Goal: Information Seeking & Learning: Learn about a topic

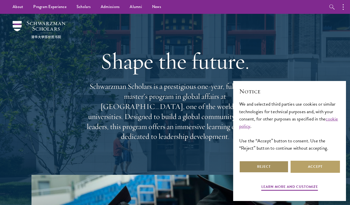
click at [261, 169] on button "Reject" at bounding box center [263, 167] width 49 height 12
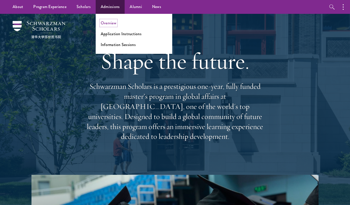
click at [104, 24] on link "Overview" at bounding box center [109, 23] width 16 height 6
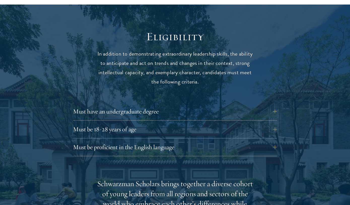
scroll to position [657, 0]
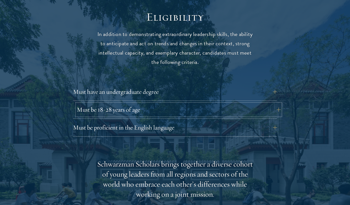
click at [277, 104] on button "Must be 18-28 years of age" at bounding box center [179, 110] width 204 height 12
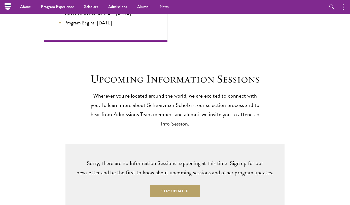
scroll to position [1057, 0]
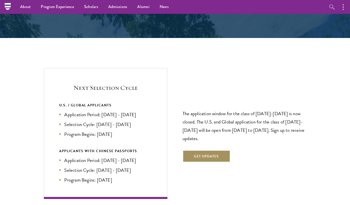
click at [209, 150] on button "Get Updates" at bounding box center [207, 156] width 48 height 12
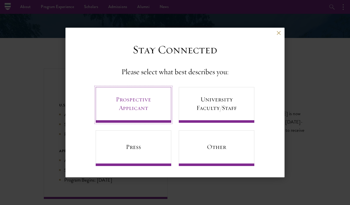
click at [138, 108] on link "Prospective Applicant" at bounding box center [134, 105] width 76 height 36
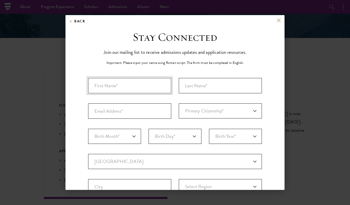
click at [112, 88] on input "First Name*" at bounding box center [129, 85] width 83 height 15
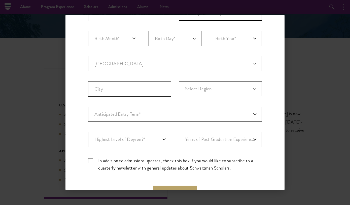
scroll to position [98, 0]
click at [118, 109] on select "Anticipated Entry Term* Just Exploring" at bounding box center [175, 114] width 174 height 15
select select "a6790467-ebe7-4045-a56a-66c1cae98076"
click option "Just Exploring" at bounding box center [0, 0] width 0 height 0
select select "Anticipated Entry Term*"
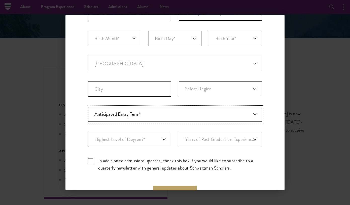
click option "Anticipated Entry Term*" at bounding box center [0, 0] width 0 height 0
select select "009547fe-3364-4351-8e81-63abea734008"
click option "Master's" at bounding box center [0, 0] width 0 height 0
click at [179, 132] on select "Years of Post Graduation Experience?* 1 2 3 4 5 6 7 8 9 10" at bounding box center [220, 139] width 83 height 15
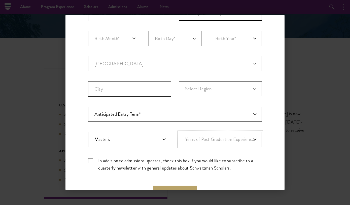
select select "7"
click option "7" at bounding box center [0, 0] width 0 height 0
click at [193, 126] on div "Important: The form must be completed in English. Primary Citizenship* [GEOGRAP…" at bounding box center [175, 78] width 174 height 196
click at [166, 63] on select "Current Country [GEOGRAPHIC_DATA] [GEOGRAPHIC_DATA] [GEOGRAPHIC_DATA] [GEOGRAPH…" at bounding box center [175, 63] width 174 height 15
select select "GG"
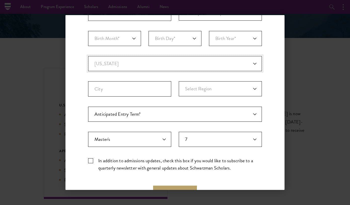
select select
click at [152, 81] on fieldset "Country Current Country [GEOGRAPHIC_DATA] [GEOGRAPHIC_DATA] [GEOGRAPHIC_DATA] […" at bounding box center [175, 81] width 174 height 51
click at [148, 88] on input "City" at bounding box center [129, 88] width 83 height 15
type input "[GEOGRAPHIC_DATA]"
select select "[GEOGRAPHIC_DATA]"
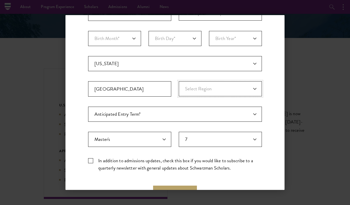
click option "[GEOGRAPHIC_DATA]" at bounding box center [0, 0] width 0 height 0
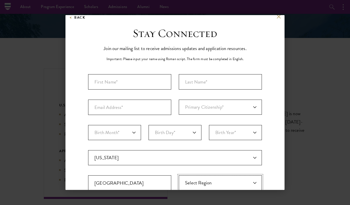
scroll to position [3, 0]
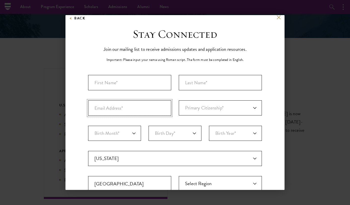
click at [122, 112] on input "Email Address*" at bounding box center [129, 108] width 83 height 15
type input "[EMAIL_ADDRESS][DOMAIN_NAME]"
click at [206, 107] on select "Primary Citizenship* [GEOGRAPHIC_DATA] [DEMOGRAPHIC_DATA] [DEMOGRAPHIC_DATA] [D…" at bounding box center [220, 108] width 83 height 15
select select "GG"
click at [198, 78] on input "Last Name (Family Name)*" at bounding box center [220, 82] width 83 height 15
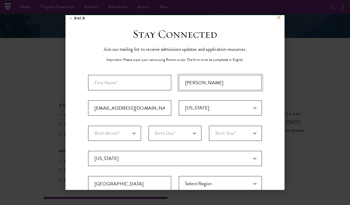
type input "[PERSON_NAME]"
click at [155, 86] on input "First Name*" at bounding box center [129, 82] width 83 height 15
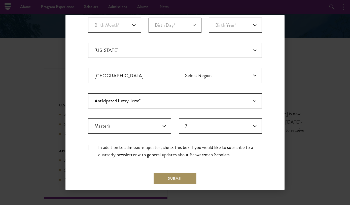
type input "[PERSON_NAME]"
click at [166, 182] on button "Submit" at bounding box center [175, 179] width 44 height 12
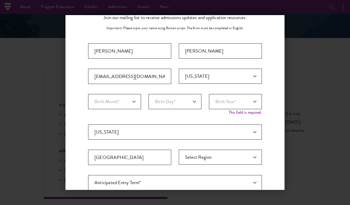
scroll to position [34, 0]
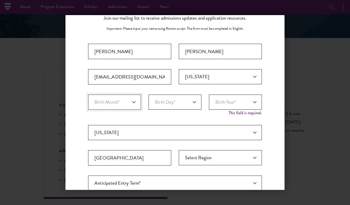
click at [113, 104] on select "Birth Month* January February March April May June July August September Octobe…" at bounding box center [114, 102] width 53 height 15
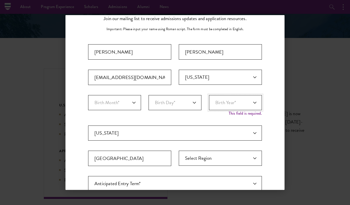
scroll to position [0, 0]
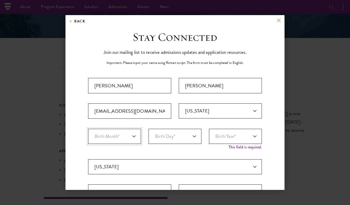
click at [120, 141] on select "Birth Month* January February March April May June July August September Octobe…" at bounding box center [114, 136] width 53 height 15
select select "12"
click option "December" at bounding box center [0, 0] width 0 height 0
click at [149, 129] on select "Birth Day* 1 2 3 4 5 6 7 8 9 10 11 12 13 14 15 16 17 18 19 20 21 22 23 24 25 26…" at bounding box center [175, 136] width 53 height 15
select select "21"
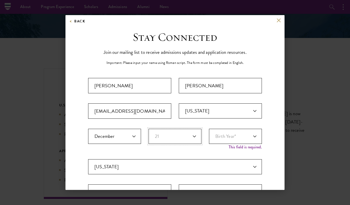
click option "21" at bounding box center [0, 0] width 0 height 0
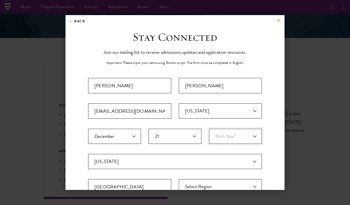
click at [230, 137] on select "Birth Year* [DEMOGRAPHIC_DATA] [DEMOGRAPHIC_DATA] [DEMOGRAPHIC_DATA] [DEMOGRAPH…" at bounding box center [235, 136] width 53 height 15
select select "1997"
click option "1997" at bounding box center [0, 0] width 0 height 0
click at [208, 149] on fieldset "Birth Month* January February March April May June July August September Octobe…" at bounding box center [175, 141] width 174 height 25
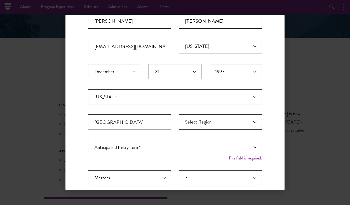
scroll to position [143, 0]
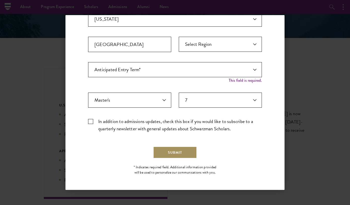
click at [182, 150] on button "Submit" at bounding box center [175, 153] width 44 height 12
click at [206, 72] on select "Anticipated Entry Term* Just Exploring" at bounding box center [175, 69] width 174 height 15
click option "Anticipated Entry Term*" at bounding box center [0, 0] width 0 height 0
click at [189, 73] on select "Anticipated Entry Term* Just Exploring" at bounding box center [175, 69] width 174 height 15
click option "Anticipated Entry Term*" at bounding box center [0, 0] width 0 height 0
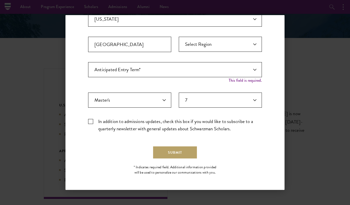
click at [174, 88] on div "Important: The form must be completed in English. [PERSON_NAME] [EMAIL_ADDRESS]…" at bounding box center [175, 36] width 174 height 201
click at [177, 155] on button "Submit" at bounding box center [175, 153] width 44 height 12
click at [159, 68] on select "Anticipated Entry Term* Just Exploring" at bounding box center [175, 69] width 174 height 15
click at [152, 89] on div "Important: The form must be completed in English. [PERSON_NAME] [EMAIL_ADDRESS]…" at bounding box center [175, 36] width 174 height 201
click at [175, 156] on button "Submit" at bounding box center [175, 153] width 44 height 12
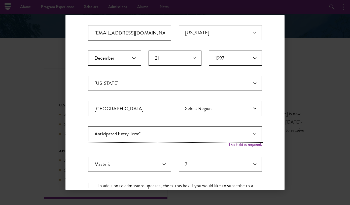
scroll to position [84, 0]
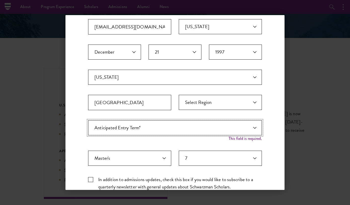
click at [211, 132] on select "Anticipated Entry Term* Just Exploring" at bounding box center [175, 127] width 174 height 15
select select "a6790467-ebe7-4045-a56a-66c1cae98076"
click option "Just Exploring" at bounding box center [0, 0] width 0 height 0
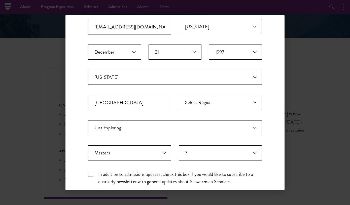
click at [191, 143] on div "Important: The form must be completed in English. [PERSON_NAME] [EMAIL_ADDRESS]…" at bounding box center [175, 92] width 174 height 196
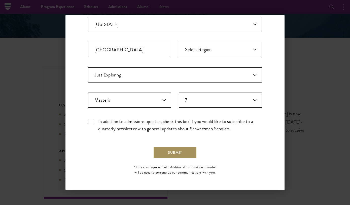
click at [181, 151] on button "Submit" at bounding box center [175, 153] width 44 height 12
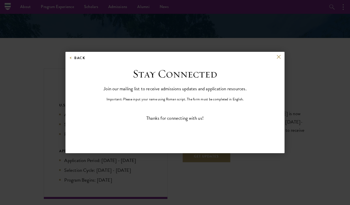
scroll to position [0, 0]
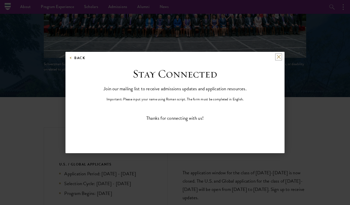
click at [278, 57] on button at bounding box center [279, 57] width 4 height 4
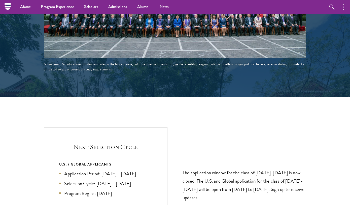
click at [221, 138] on div "Next Selection Cycle U.S. / GLOBAL APPLICANTS Application Period: [DATE] - [DAT…" at bounding box center [175, 192] width 262 height 131
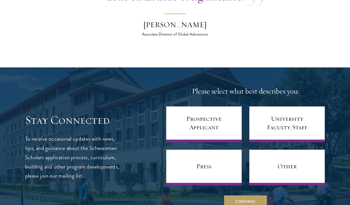
scroll to position [1969, 0]
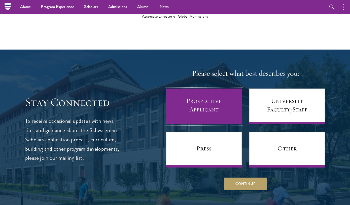
click at [206, 109] on link "Prospective Applicant" at bounding box center [204, 107] width 76 height 36
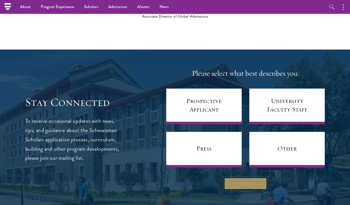
click at [234, 178] on button "Continue" at bounding box center [245, 184] width 43 height 12
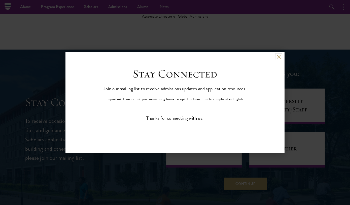
click at [278, 55] on button at bounding box center [279, 57] width 4 height 4
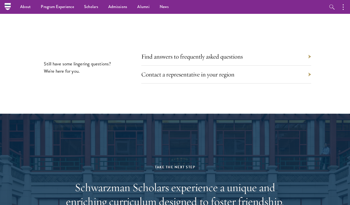
scroll to position [2310, 0]
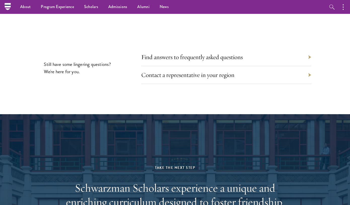
click at [259, 48] on div "Find answers to frequently asked questions" at bounding box center [226, 57] width 170 height 18
click at [311, 52] on section "Still have some lingering questions? We're here for you. Find answers to freque…" at bounding box center [175, 68] width 350 height 32
click at [201, 53] on link "Find answers to frequently asked questions" at bounding box center [196, 57] width 102 height 8
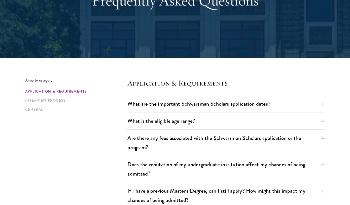
scroll to position [73, 0]
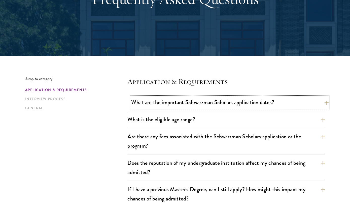
click at [233, 100] on button "What are the important Schwarzman Scholars application dates?" at bounding box center [230, 102] width 198 height 11
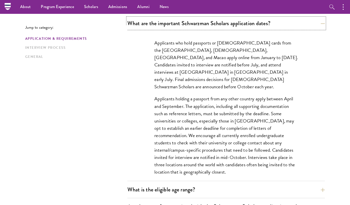
scroll to position [151, 0]
click at [322, 26] on button "What are the important Schwarzman Scholars application dates?" at bounding box center [230, 23] width 198 height 11
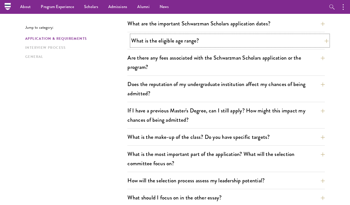
click at [290, 40] on button "What is the eligible age range?" at bounding box center [230, 40] width 198 height 11
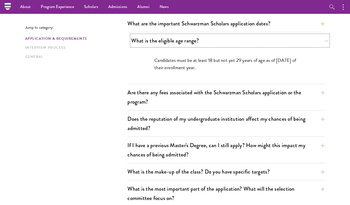
click at [290, 40] on button "What is the eligible age range?" at bounding box center [230, 40] width 198 height 11
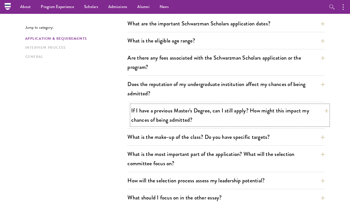
click at [283, 110] on button "If I have a previous Master's Degree, can I still apply? How might this impact …" at bounding box center [230, 115] width 198 height 21
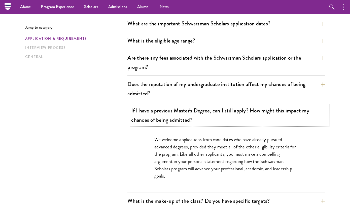
click at [278, 111] on button "If I have a previous Master's Degree, can I still apply? How might this impact …" at bounding box center [230, 115] width 198 height 21
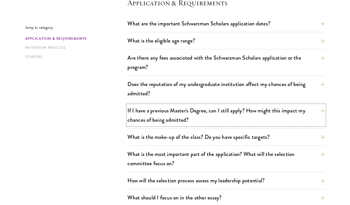
scroll to position [228, 0]
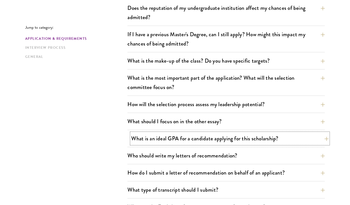
click at [149, 142] on button "What is an ideal GPA for a candidate applying for this scholarship?" at bounding box center [230, 138] width 198 height 11
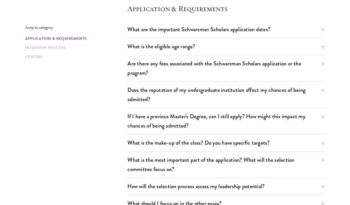
scroll to position [0, 0]
